Goal: Information Seeking & Learning: Learn about a topic

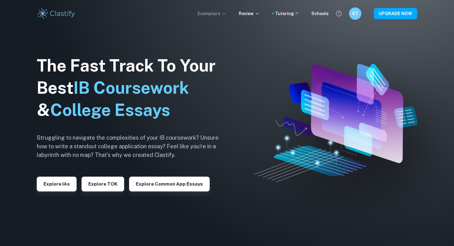
click at [220, 13] on p "Exemplars" at bounding box center [212, 13] width 29 height 7
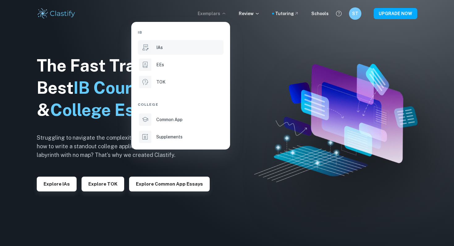
click at [176, 45] on div "IAs" at bounding box center [189, 47] width 66 height 7
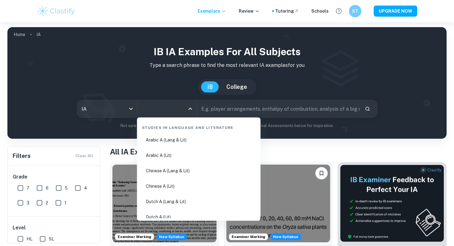
click at [170, 105] on input "All Subjects" at bounding box center [162, 109] width 45 height 12
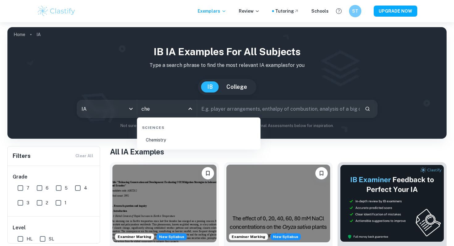
click at [162, 139] on li "Chemistry" at bounding box center [199, 140] width 119 height 14
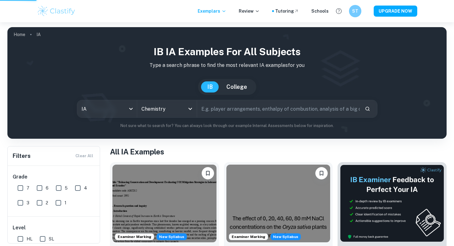
type input "Chemistry"
click at [223, 112] on input "text" at bounding box center [278, 108] width 163 height 17
type input "rate of eva"
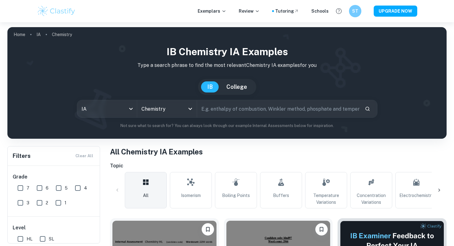
click at [239, 112] on input "text" at bounding box center [278, 108] width 163 height 17
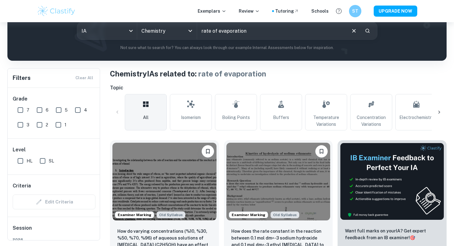
scroll to position [40, 0]
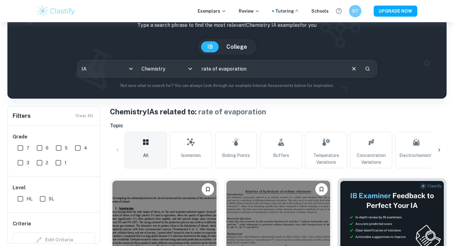
click at [214, 68] on input "rate of evaporation" at bounding box center [271, 68] width 148 height 17
type input "carbon atoms"
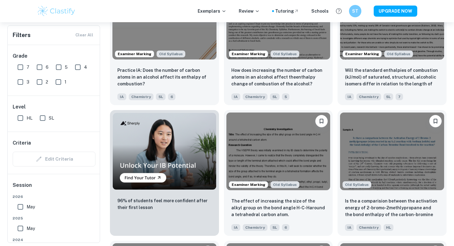
scroll to position [303, 0]
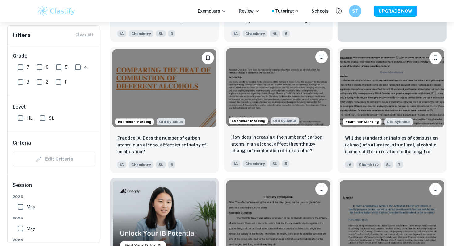
click at [253, 81] on img at bounding box center [278, 87] width 104 height 78
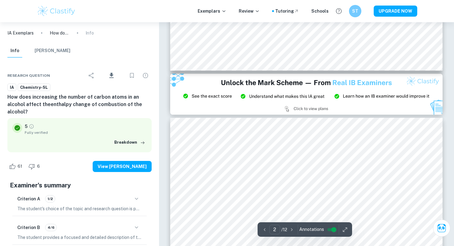
type input "3"
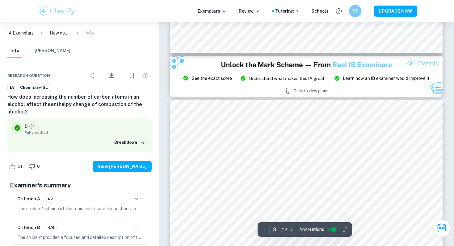
scroll to position [734, 0]
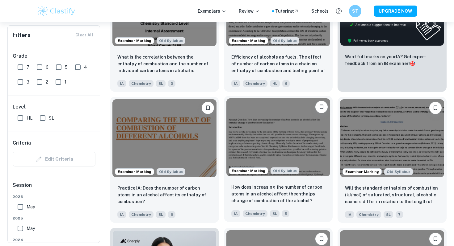
scroll to position [253, 0]
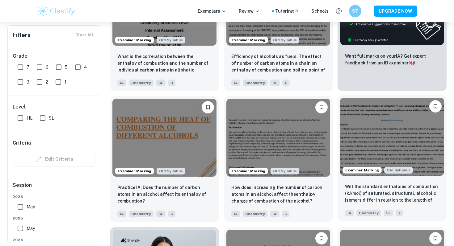
click at [390, 123] on img at bounding box center [392, 137] width 104 height 78
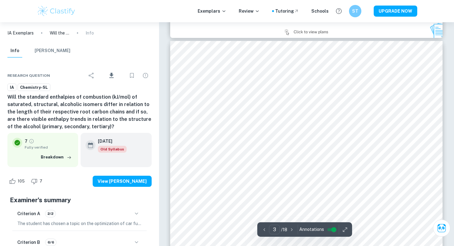
scroll to position [788, 0]
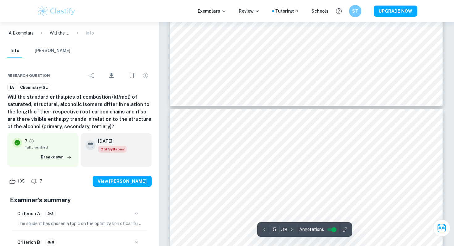
type input "6"
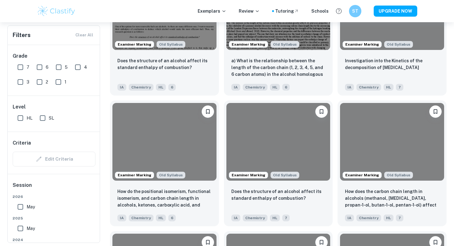
scroll to position [317, 0]
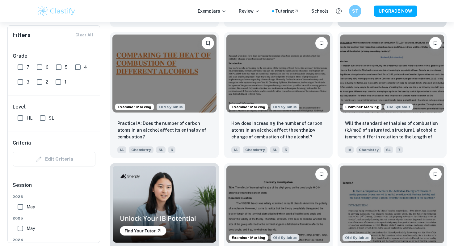
click at [40, 120] on input "SL" at bounding box center [42, 118] width 12 height 12
checkbox input "true"
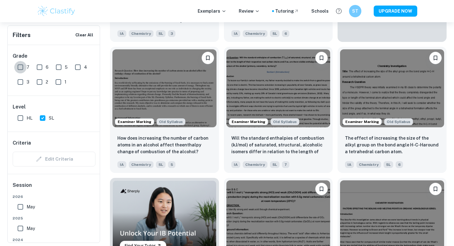
click at [21, 67] on input "7" at bounding box center [20, 67] width 12 height 12
checkbox input "true"
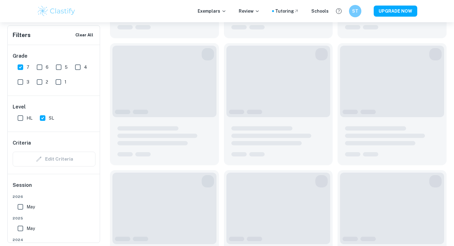
click at [41, 66] on input "6" at bounding box center [39, 67] width 12 height 12
checkbox input "true"
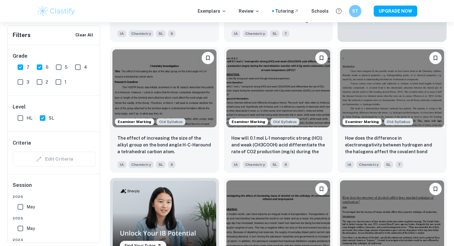
click at [57, 65] on input "5" at bounding box center [58, 67] width 12 height 12
checkbox input "true"
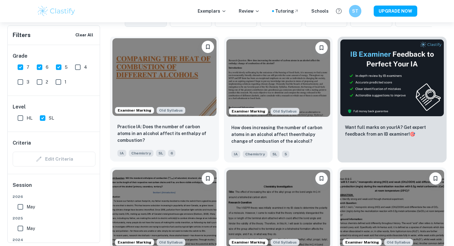
scroll to position [198, 0]
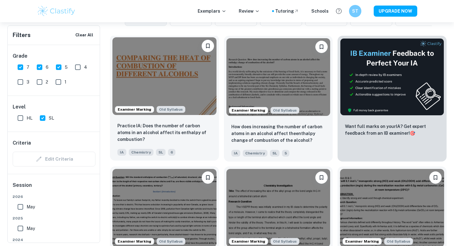
click at [148, 79] on img at bounding box center [164, 76] width 104 height 78
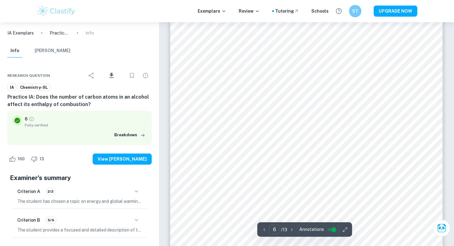
scroll to position [2136, 0]
type input "6"
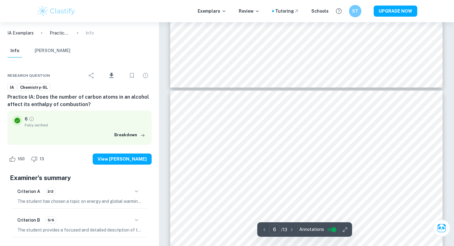
scroll to position [1966, 0]
